Goal: Check status: Check status

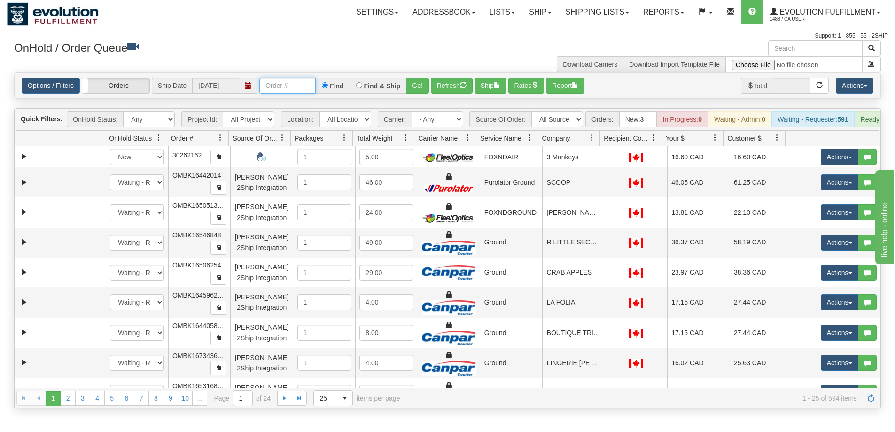
click at [280, 83] on input "text" at bounding box center [287, 86] width 56 height 16
click at [621, 14] on link "Shipping lists" at bounding box center [598, 11] width 78 height 23
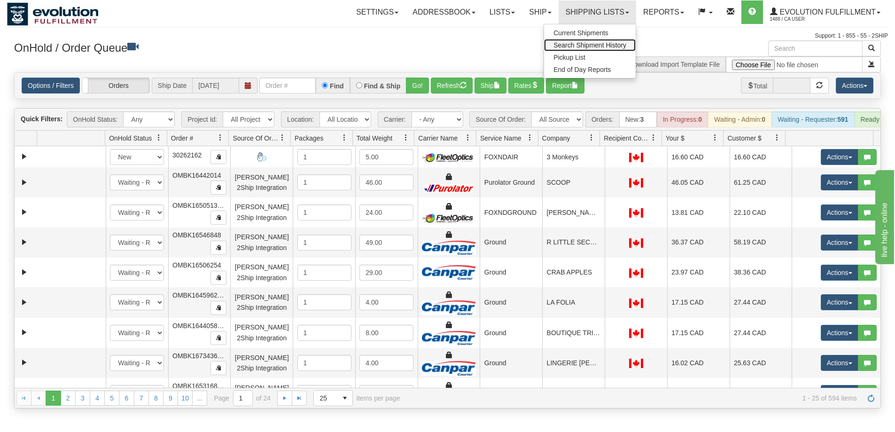
click at [610, 42] on span "Search Shipment History" at bounding box center [589, 45] width 73 height 8
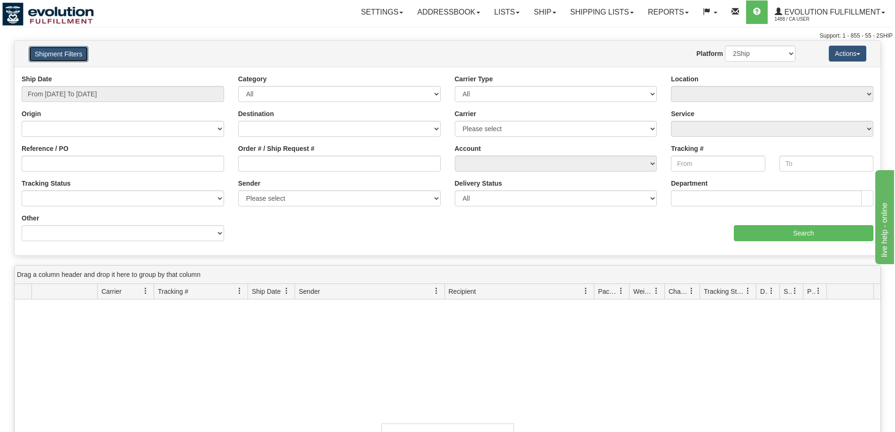
click at [67, 50] on button "Shipment Filters" at bounding box center [59, 54] width 60 height 16
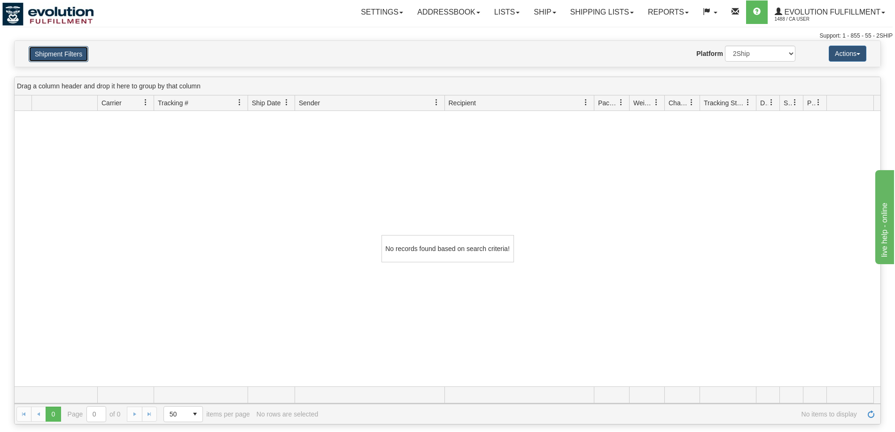
click at [57, 50] on button "Shipment Filters" at bounding box center [59, 54] width 60 height 16
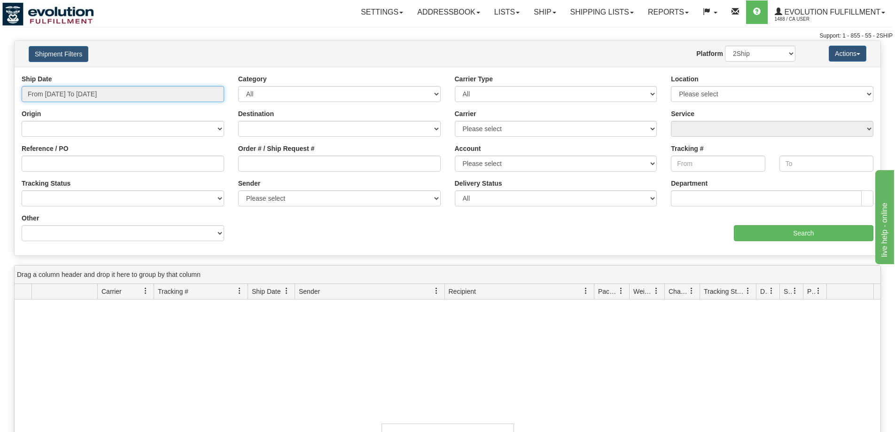
click at [52, 91] on input "From 09/14/2025 To 09/15/2025" at bounding box center [123, 94] width 203 height 16
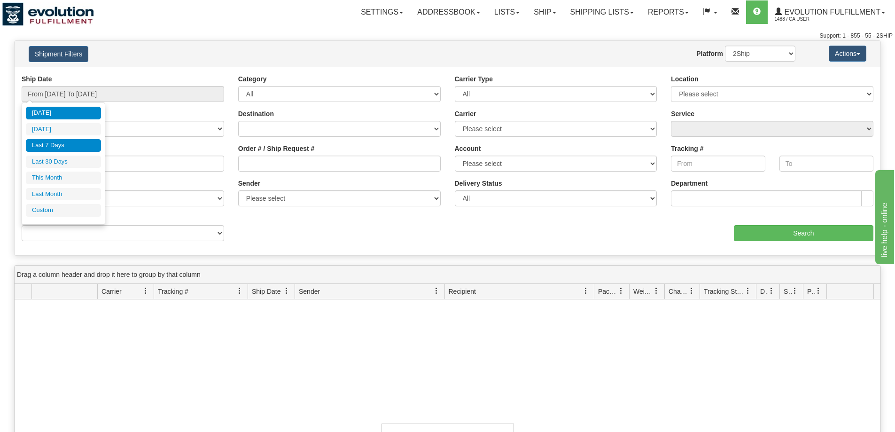
click at [69, 146] on li "Last 7 Days" at bounding box center [63, 145] width 75 height 13
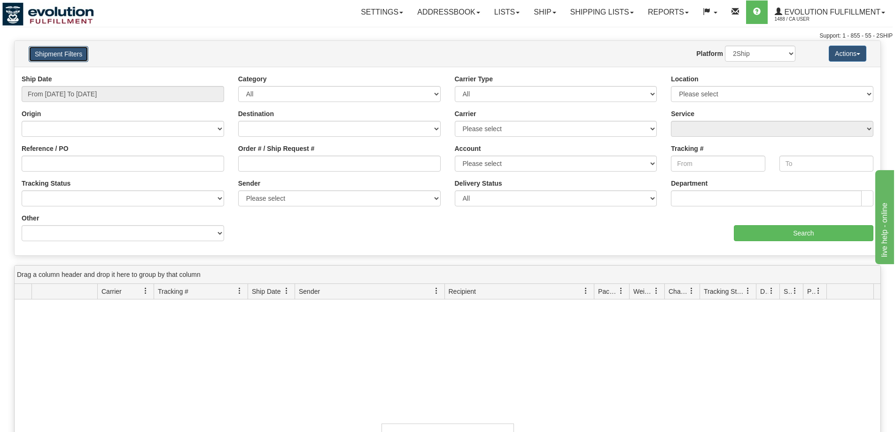
click at [75, 52] on button "Shipment Filters" at bounding box center [59, 54] width 60 height 16
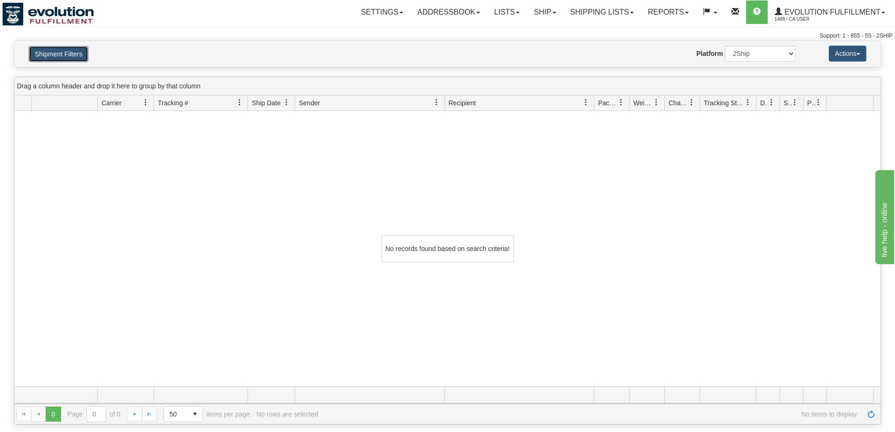
click at [65, 55] on button "Shipment Filters" at bounding box center [59, 54] width 60 height 16
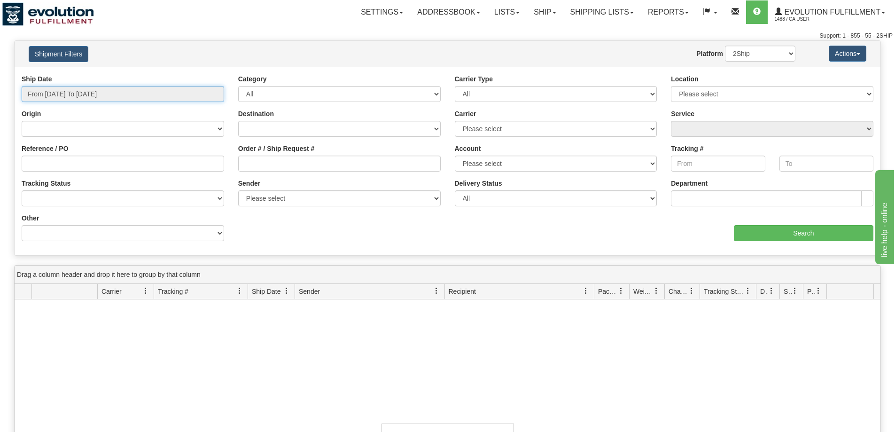
click at [66, 92] on input "From 09/09/2025 To 09/15/2025" at bounding box center [123, 94] width 203 height 16
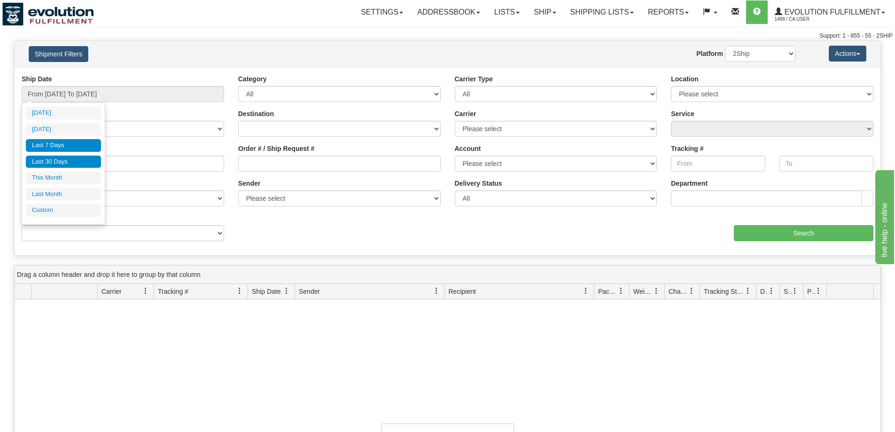
click at [69, 163] on li "Last 30 Days" at bounding box center [63, 162] width 75 height 13
type input "From 08/17/2025 To 09/15/2025"
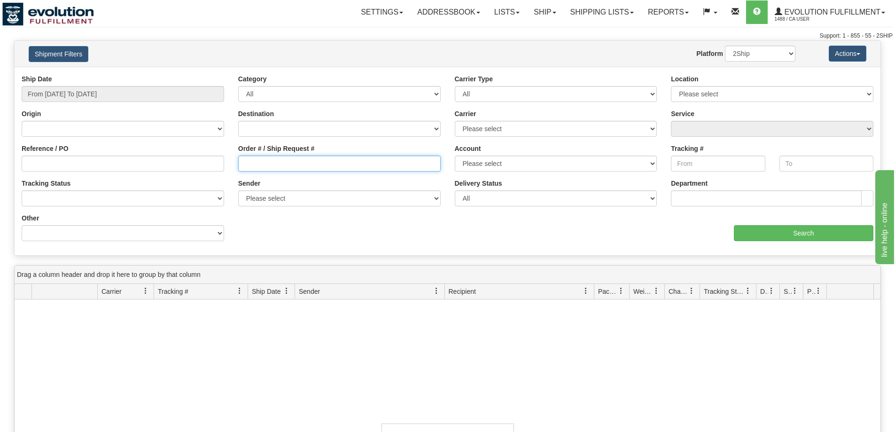
click at [272, 159] on input "Order # / Ship Request #" at bounding box center [339, 164] width 203 height 16
paste input "18206209"
type input "18206209"
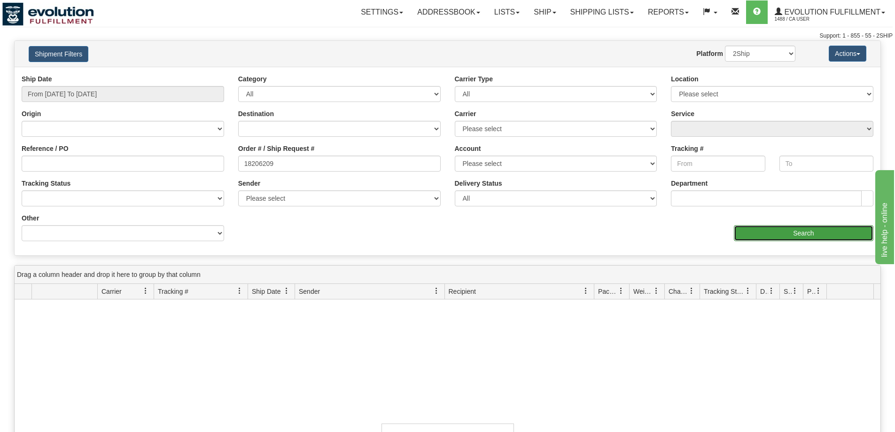
click at [760, 235] on input "Search" at bounding box center [804, 233] width 140 height 16
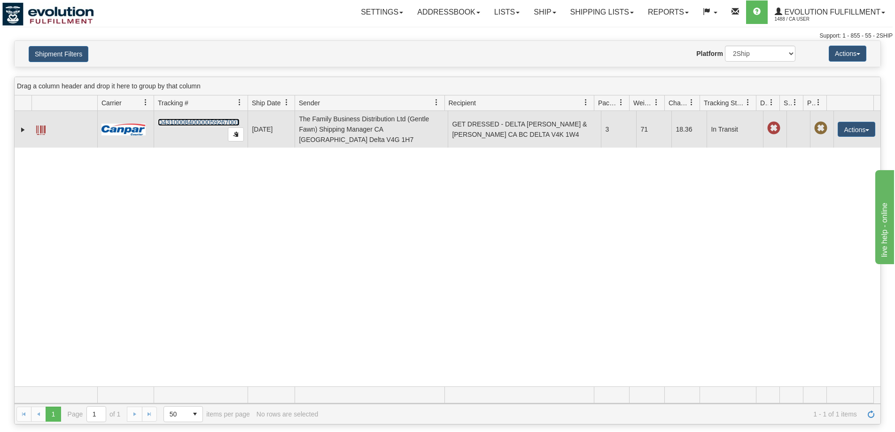
click at [206, 122] on link "D431000840000059267001" at bounding box center [199, 122] width 82 height 8
click at [42, 126] on span at bounding box center [40, 129] width 9 height 9
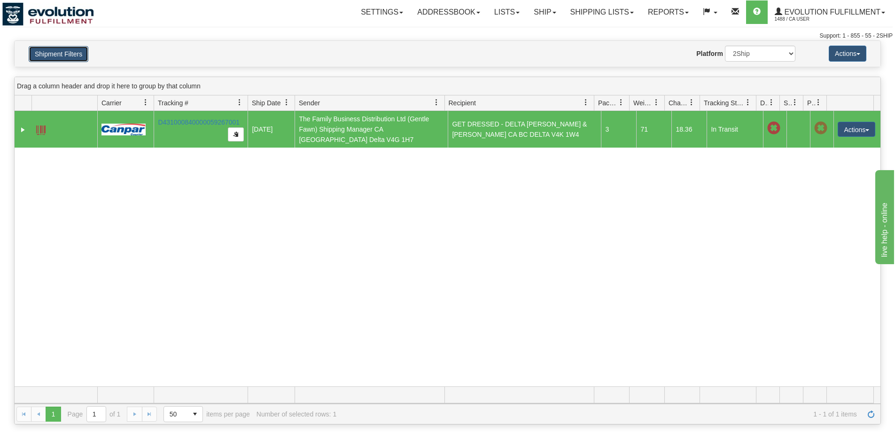
click at [61, 48] on button "Shipment Filters" at bounding box center [59, 54] width 60 height 16
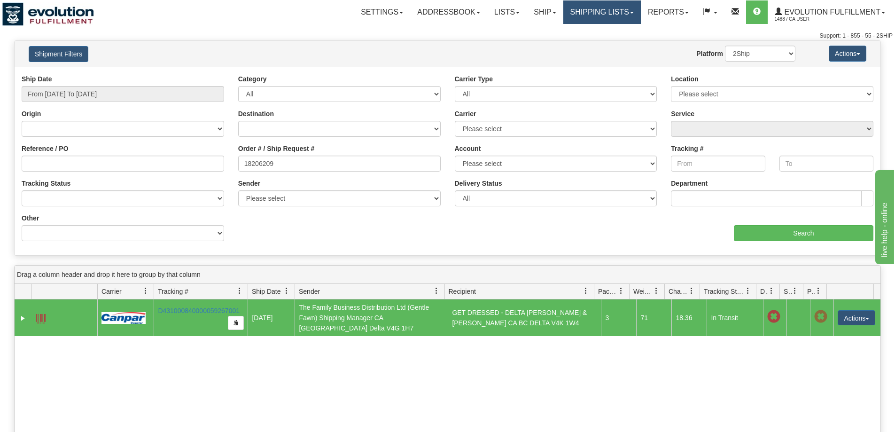
click at [577, 4] on link "Shipping lists" at bounding box center [602, 11] width 78 height 23
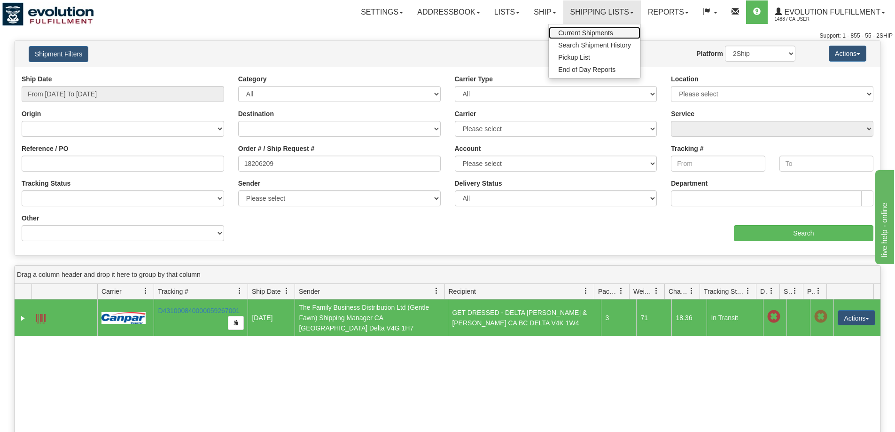
click at [591, 30] on span "Current Shipments" at bounding box center [585, 33] width 55 height 8
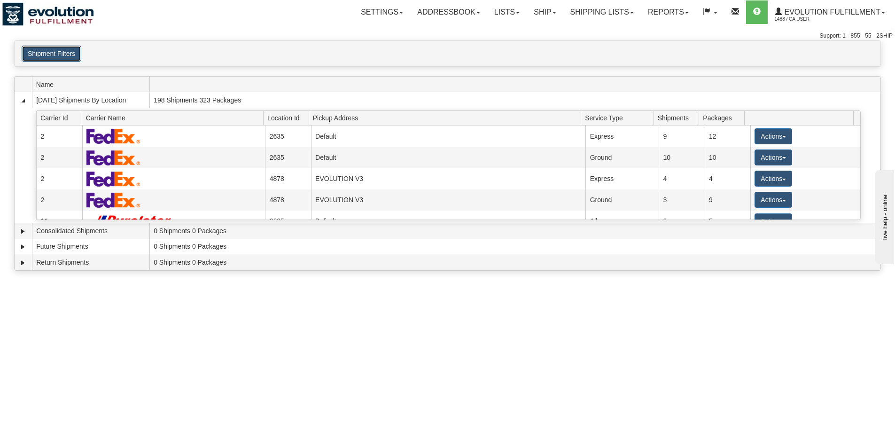
click at [68, 56] on button "Shipment Filters" at bounding box center [52, 54] width 60 height 16
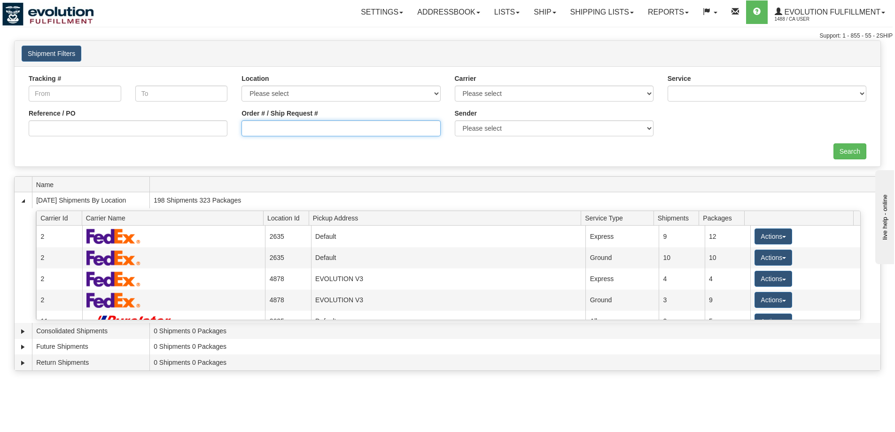
click at [286, 130] on input "Order # / Ship Request #" at bounding box center [340, 128] width 199 height 16
drag, startPoint x: 269, startPoint y: 127, endPoint x: 300, endPoint y: 128, distance: 30.5
click at [269, 127] on input "Order # / Ship Request #" at bounding box center [340, 128] width 199 height 16
paste input "17265873"
type input "17265873"
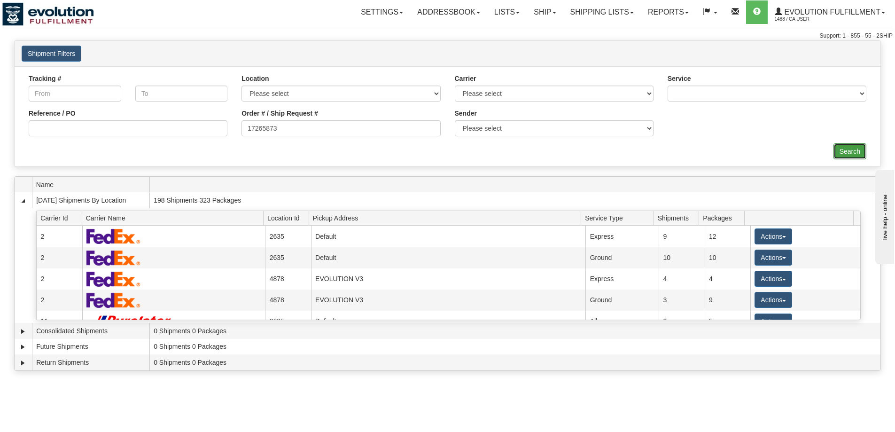
click at [843, 152] on input "Search" at bounding box center [850, 151] width 33 height 16
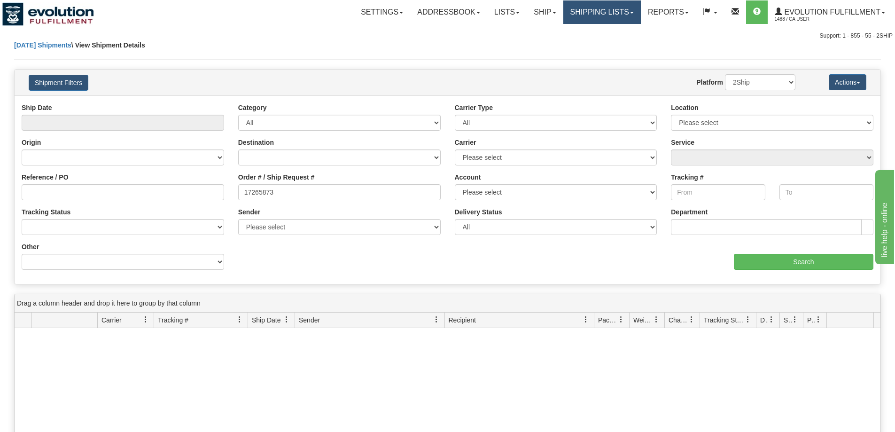
click at [594, 19] on link "Shipping lists" at bounding box center [602, 11] width 78 height 23
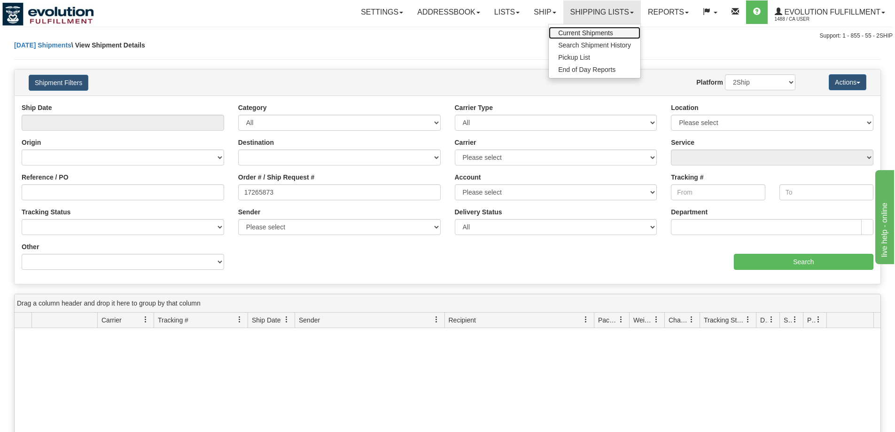
click at [600, 32] on span "Current Shipments" at bounding box center [585, 33] width 55 height 8
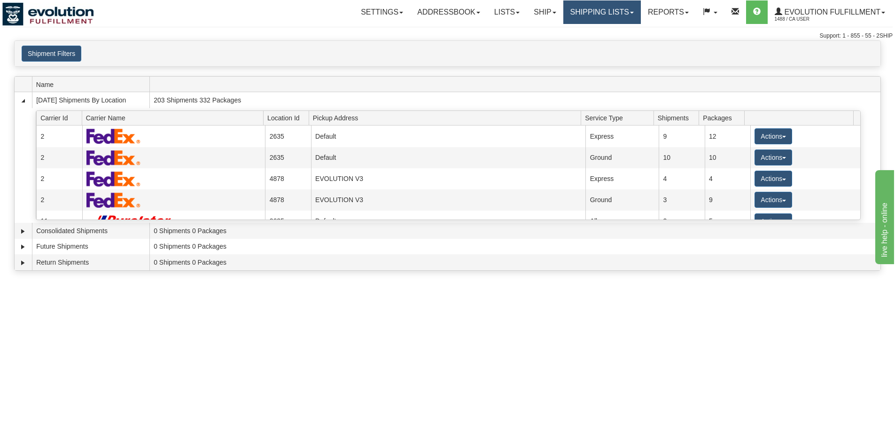
click at [576, 8] on link "Shipping lists" at bounding box center [602, 11] width 78 height 23
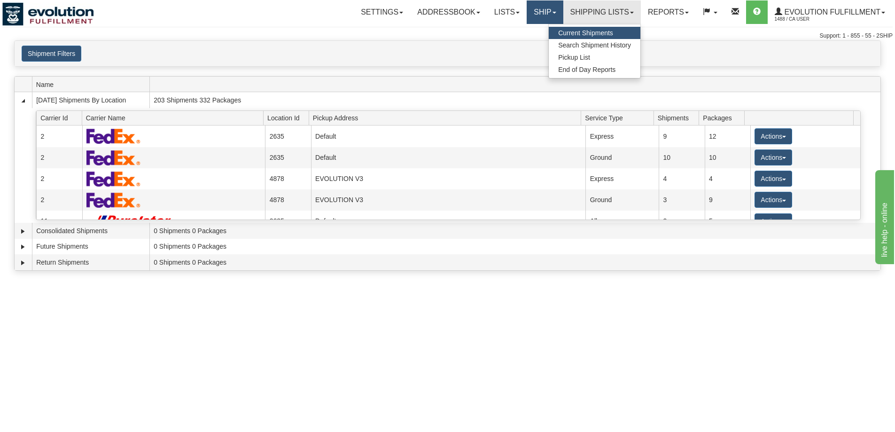
click at [533, 6] on link "Ship" at bounding box center [545, 11] width 36 height 23
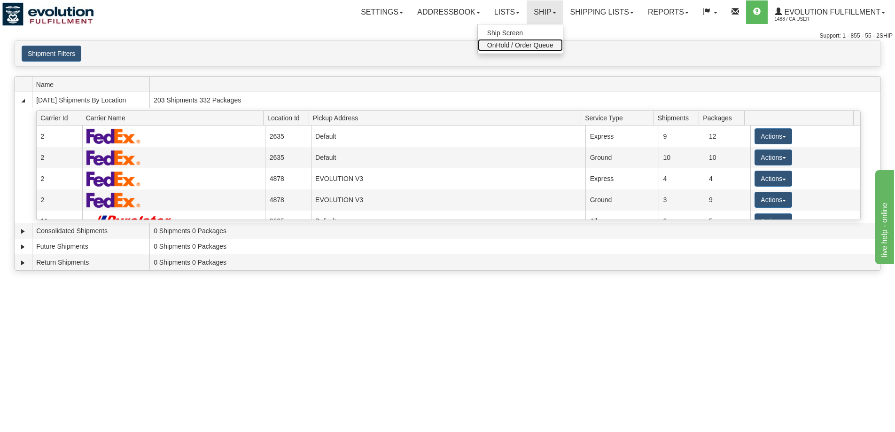
click at [493, 46] on span "OnHold / Order Queue" at bounding box center [520, 45] width 66 height 8
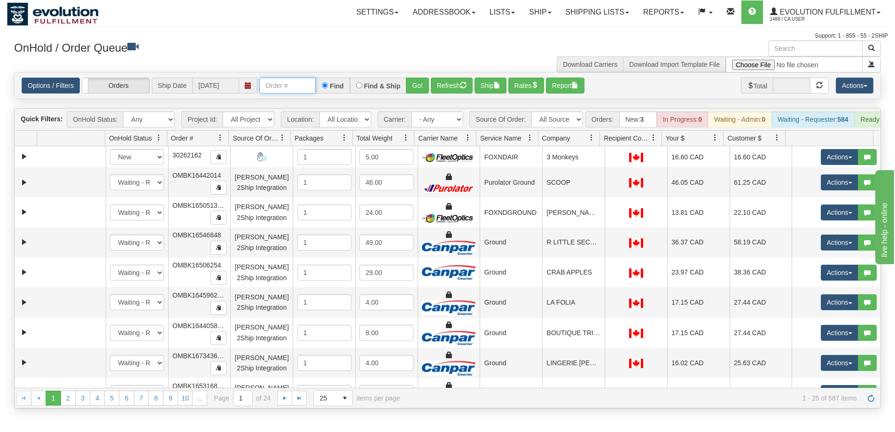
click at [296, 90] on input "text" at bounding box center [287, 86] width 56 height 16
paste input "17265873"
type input "17265873"
click at [412, 85] on button "Go!" at bounding box center [417, 86] width 23 height 16
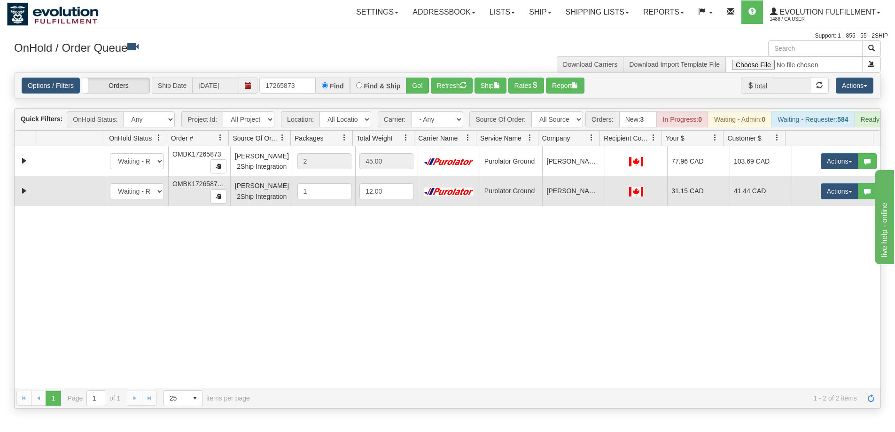
click at [193, 187] on span "OMBK17265873_BO01" at bounding box center [206, 184] width 69 height 8
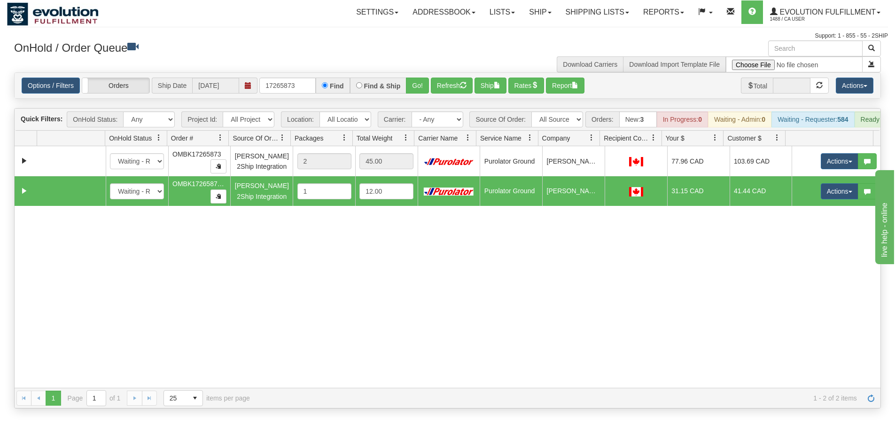
click at [252, 329] on div "31459184 EVOLUTION V3 90678162 90705131 New In Progress Waiting - Admin Waiting…" at bounding box center [448, 266] width 866 height 241
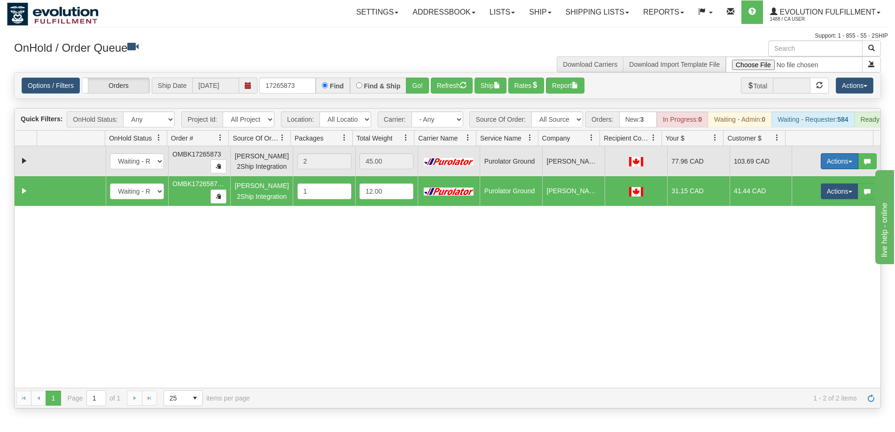
click at [825, 169] on button "Actions" at bounding box center [840, 161] width 38 height 16
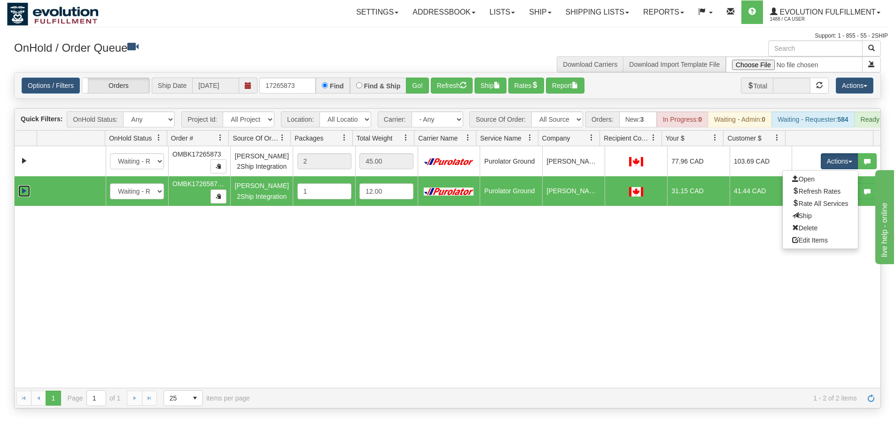
click at [23, 194] on link "Expand" at bounding box center [24, 191] width 12 height 12
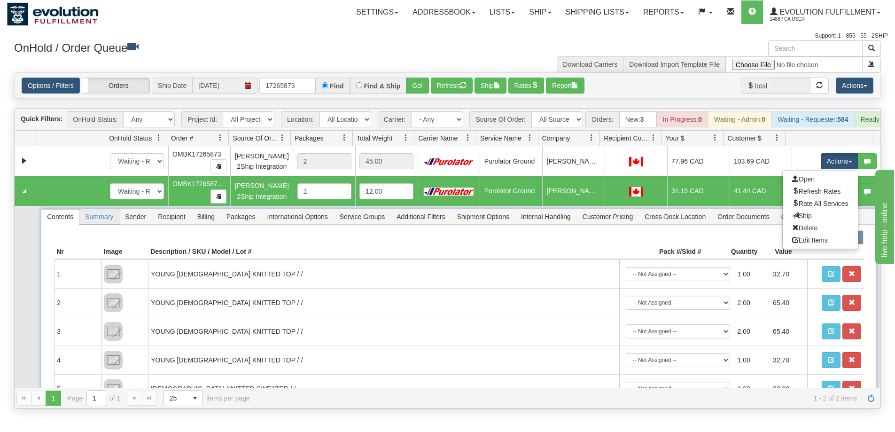
click at [90, 224] on span "Summary" at bounding box center [98, 216] width 39 height 15
